Goal: Information Seeking & Learning: Learn about a topic

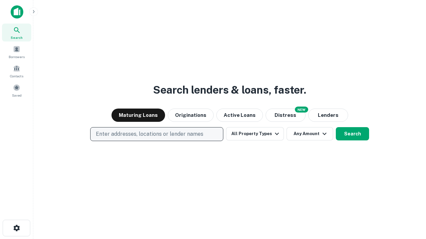
click at [156, 134] on p "Enter addresses, locations or lender names" at bounding box center [149, 134] width 107 height 8
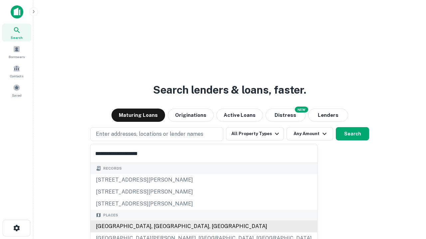
click at [159, 227] on div "[GEOGRAPHIC_DATA], [GEOGRAPHIC_DATA], [GEOGRAPHIC_DATA]" at bounding box center [203, 227] width 227 height 12
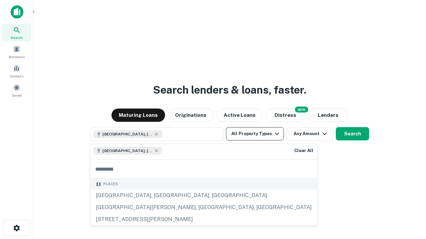
click at [255, 134] on button "All Property Types" at bounding box center [255, 133] width 58 height 13
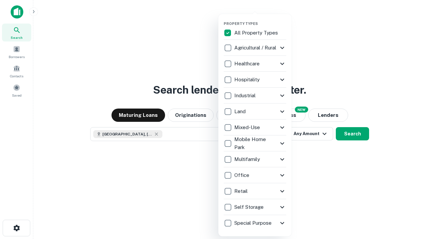
click at [260, 19] on button "button" at bounding box center [260, 19] width 73 height 0
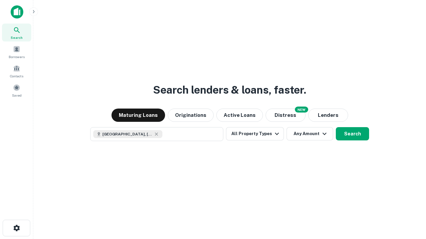
scroll to position [11, 0]
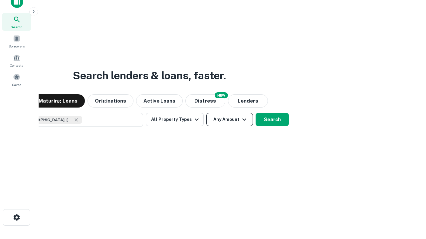
click at [206, 113] on button "Any Amount" at bounding box center [229, 119] width 47 height 13
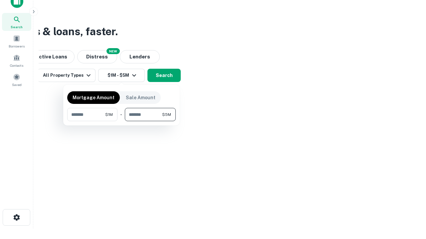
type input "*******"
click at [121, 121] on button "button" at bounding box center [121, 121] width 108 height 0
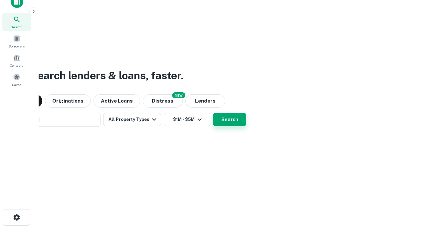
click at [213, 113] on button "Search" at bounding box center [229, 119] width 33 height 13
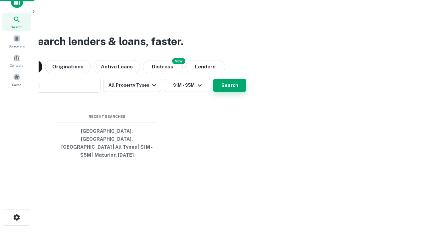
scroll to position [22, 188]
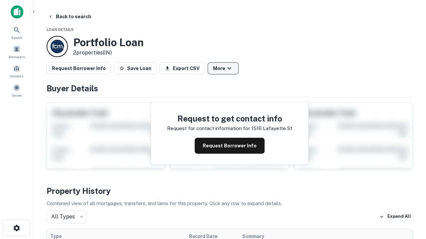
click at [223, 69] on button "More" at bounding box center [223, 69] width 31 height 12
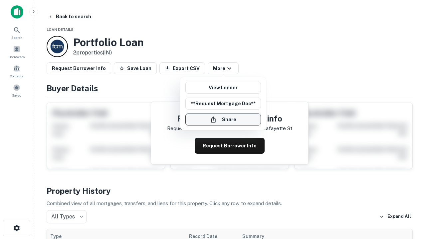
click at [223, 120] on button "Share" at bounding box center [223, 120] width 76 height 12
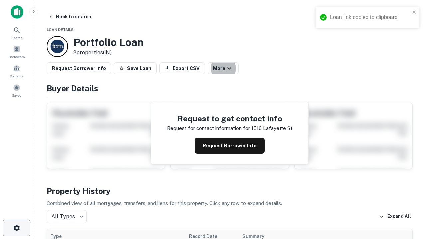
click at [16, 229] on icon "button" at bounding box center [17, 229] width 8 height 8
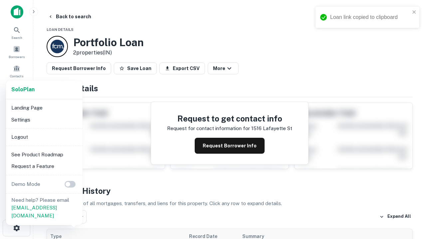
click at [44, 137] on li "Logout" at bounding box center [44, 137] width 71 height 12
